Goal: Task Accomplishment & Management: Manage account settings

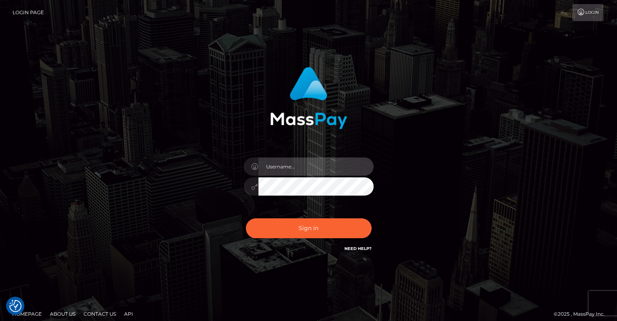
click at [309, 166] on input "text" at bounding box center [316, 166] width 115 height 18
type input "pschroll"
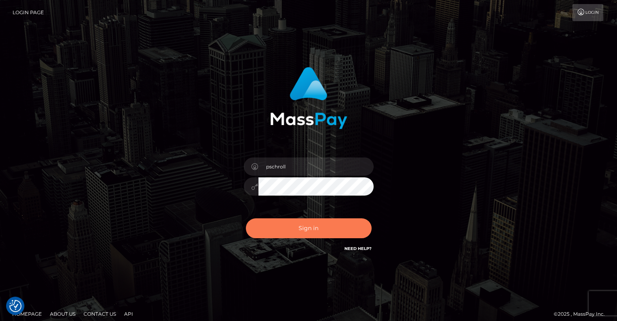
click at [317, 231] on button "Sign in" at bounding box center [309, 228] width 126 height 20
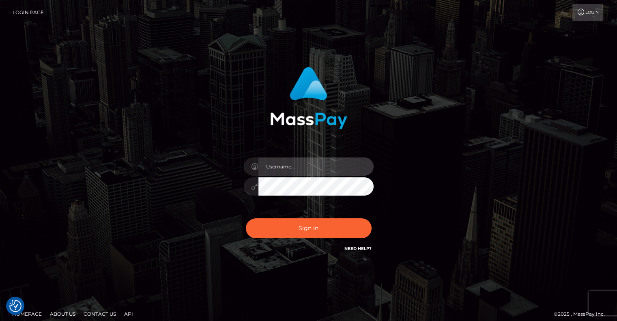
click at [305, 166] on input "text" at bounding box center [316, 166] width 115 height 18
type input "pschroll"
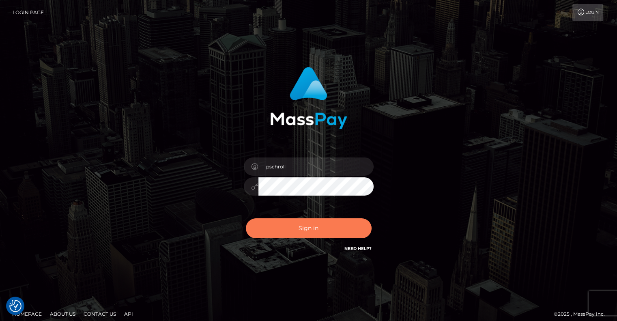
click at [312, 232] on button "Sign in" at bounding box center [309, 228] width 126 height 20
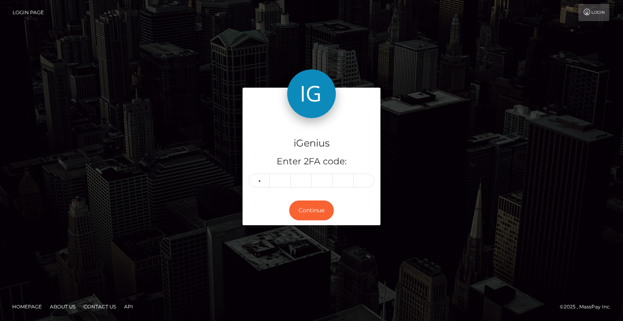
type input "0"
type input "8"
type input "6"
type input "1"
type input "0"
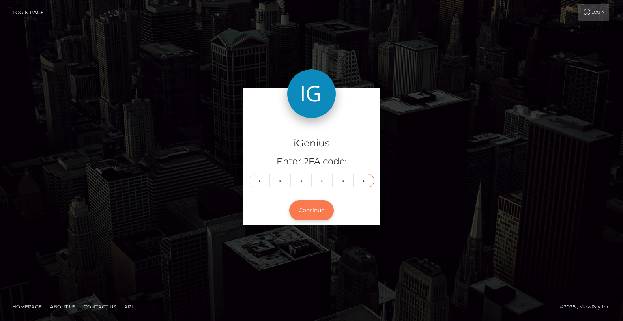
type input "4"
click at [308, 204] on button "Continue" at bounding box center [311, 210] width 45 height 20
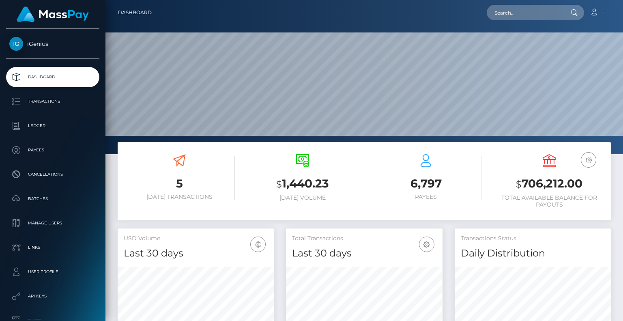
scroll to position [144, 156]
